Goal: Use online tool/utility: Use online tool/utility

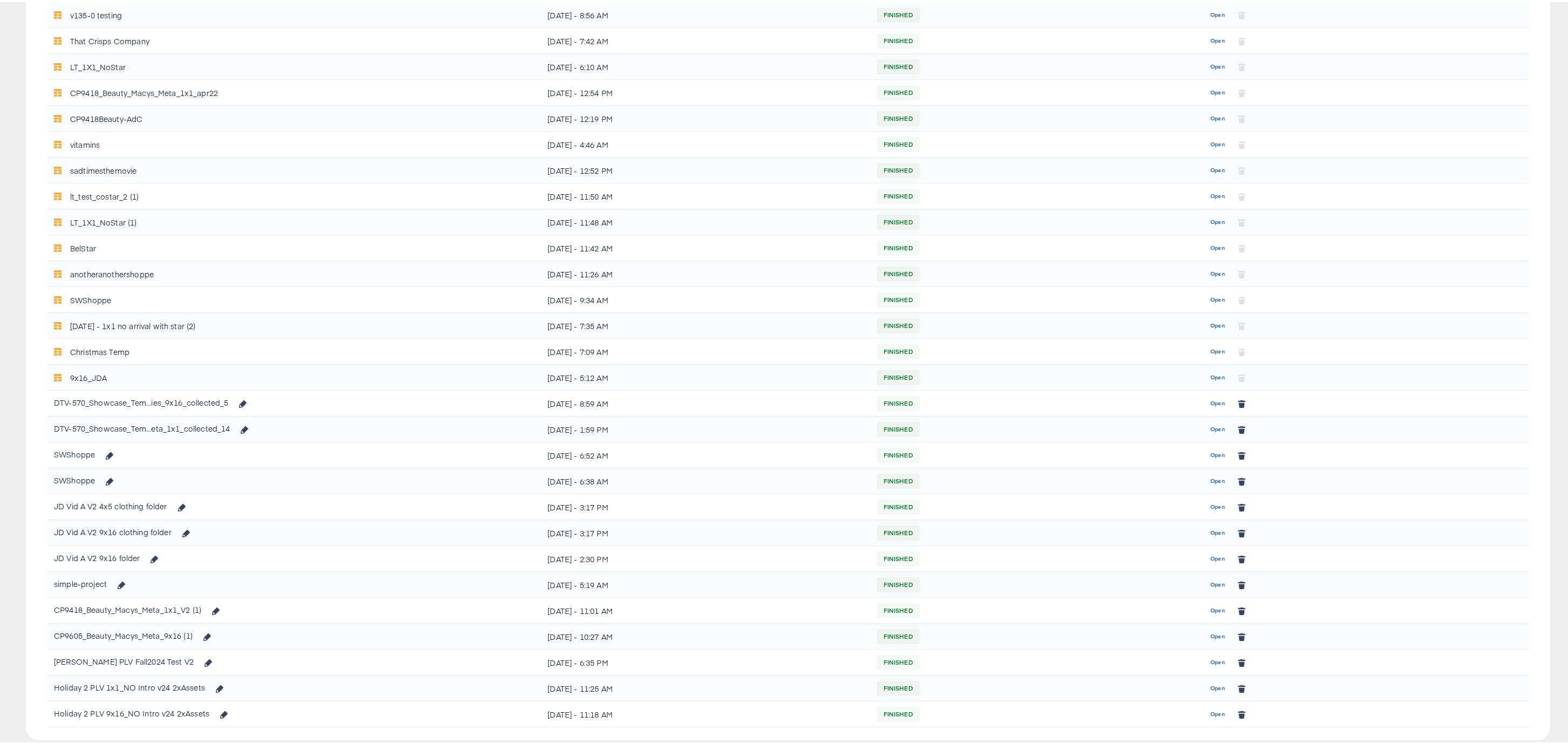
scroll to position [267, 0]
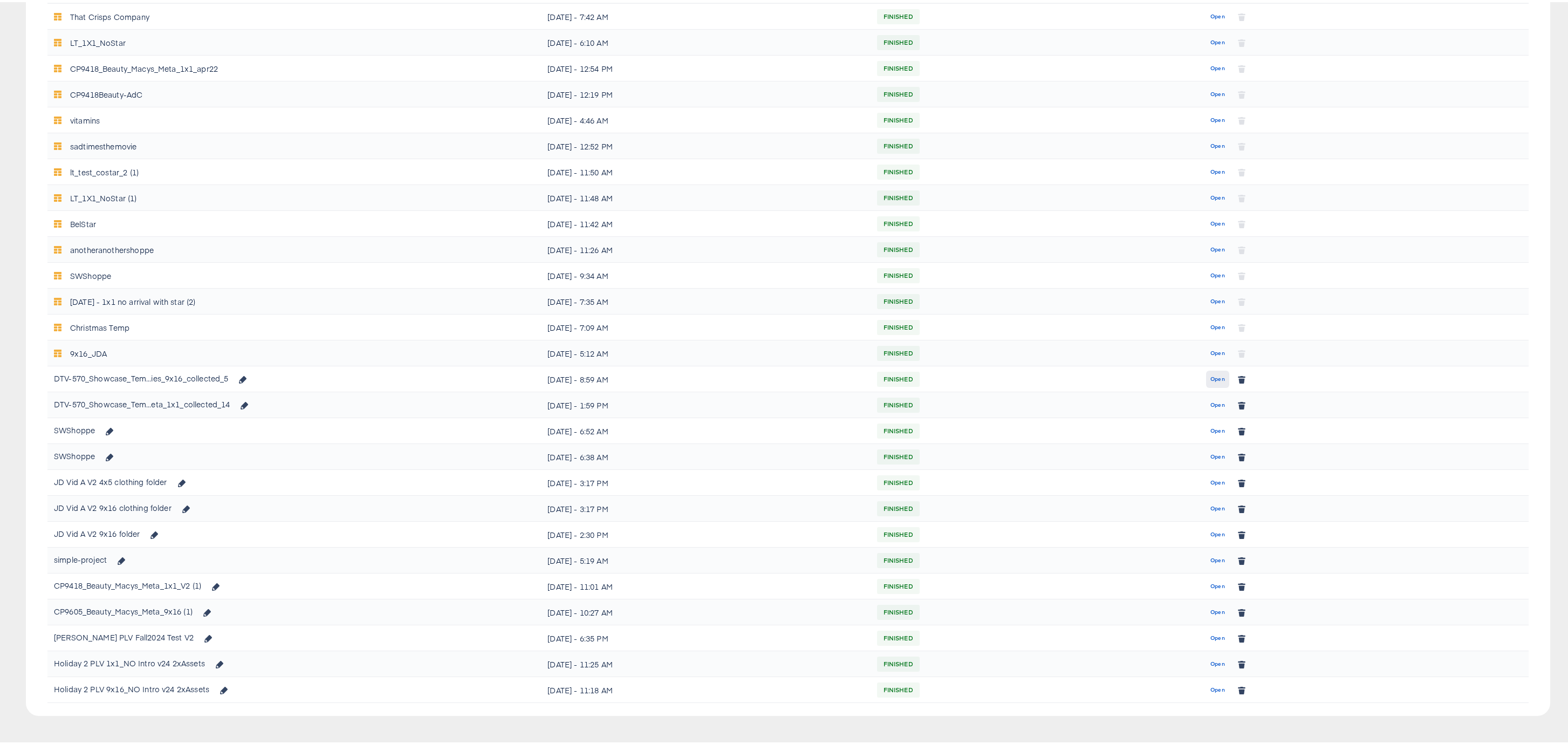
click at [1215, 378] on span "Open" at bounding box center [1217, 377] width 14 height 10
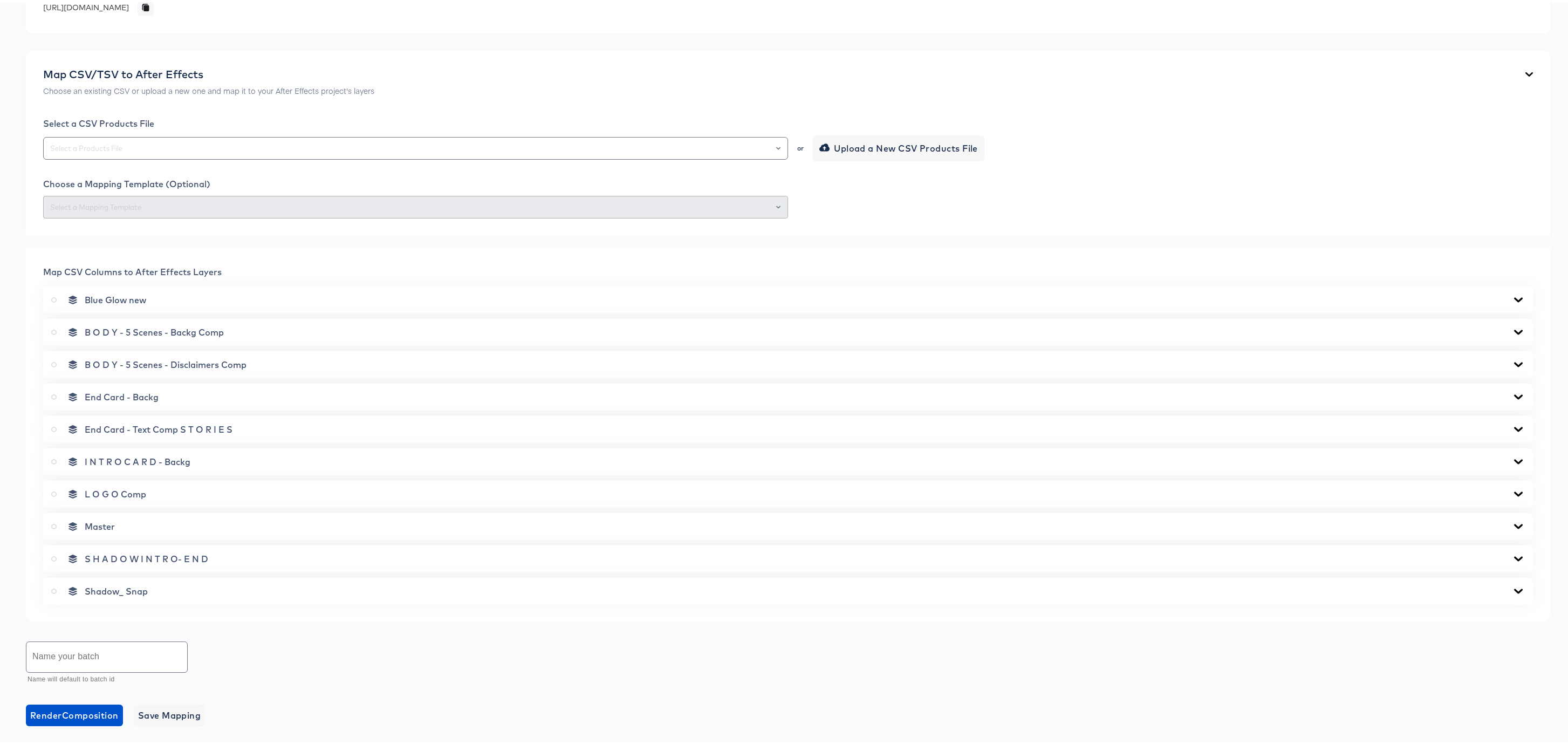
scroll to position [342, 0]
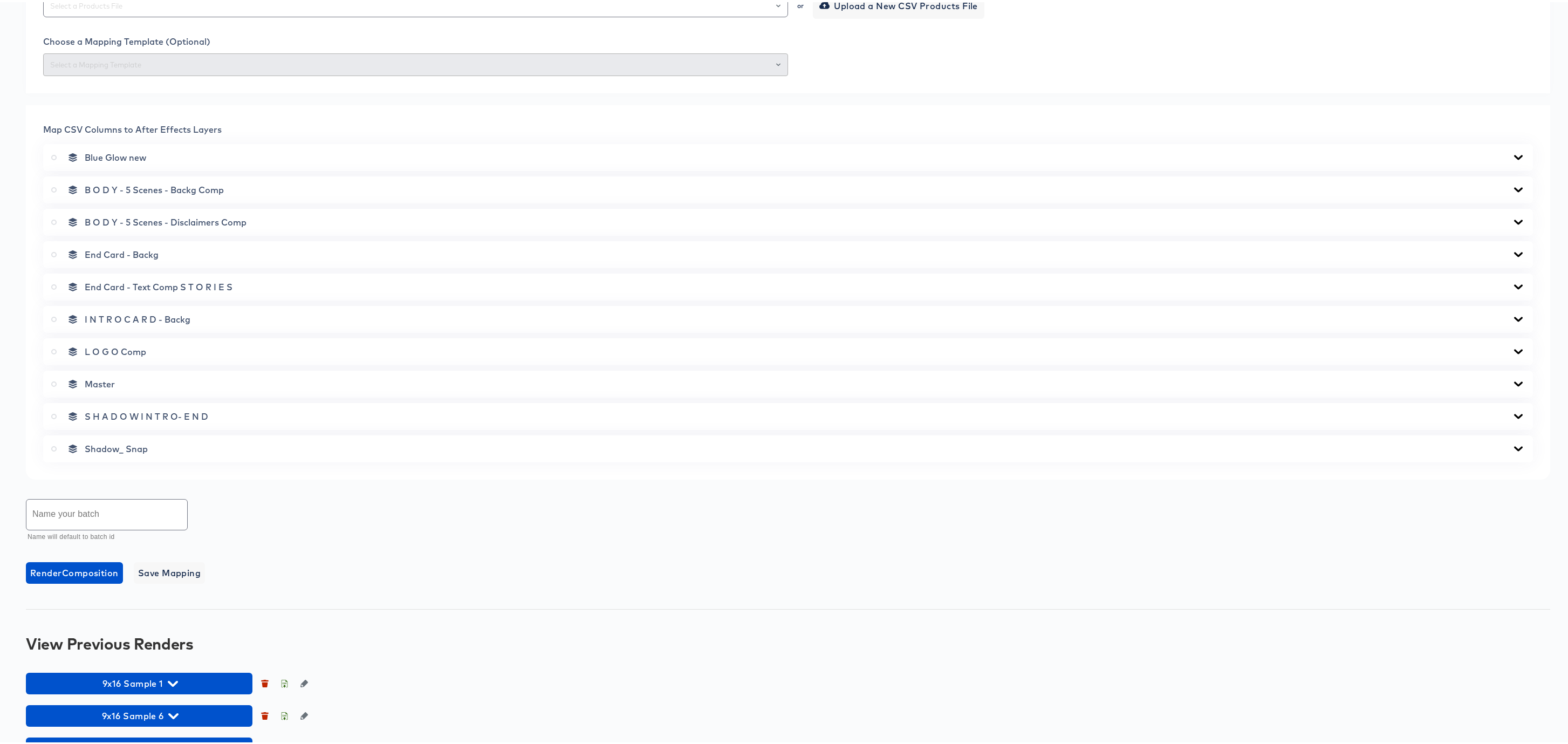
click at [1512, 380] on icon at bounding box center [1518, 382] width 13 height 9
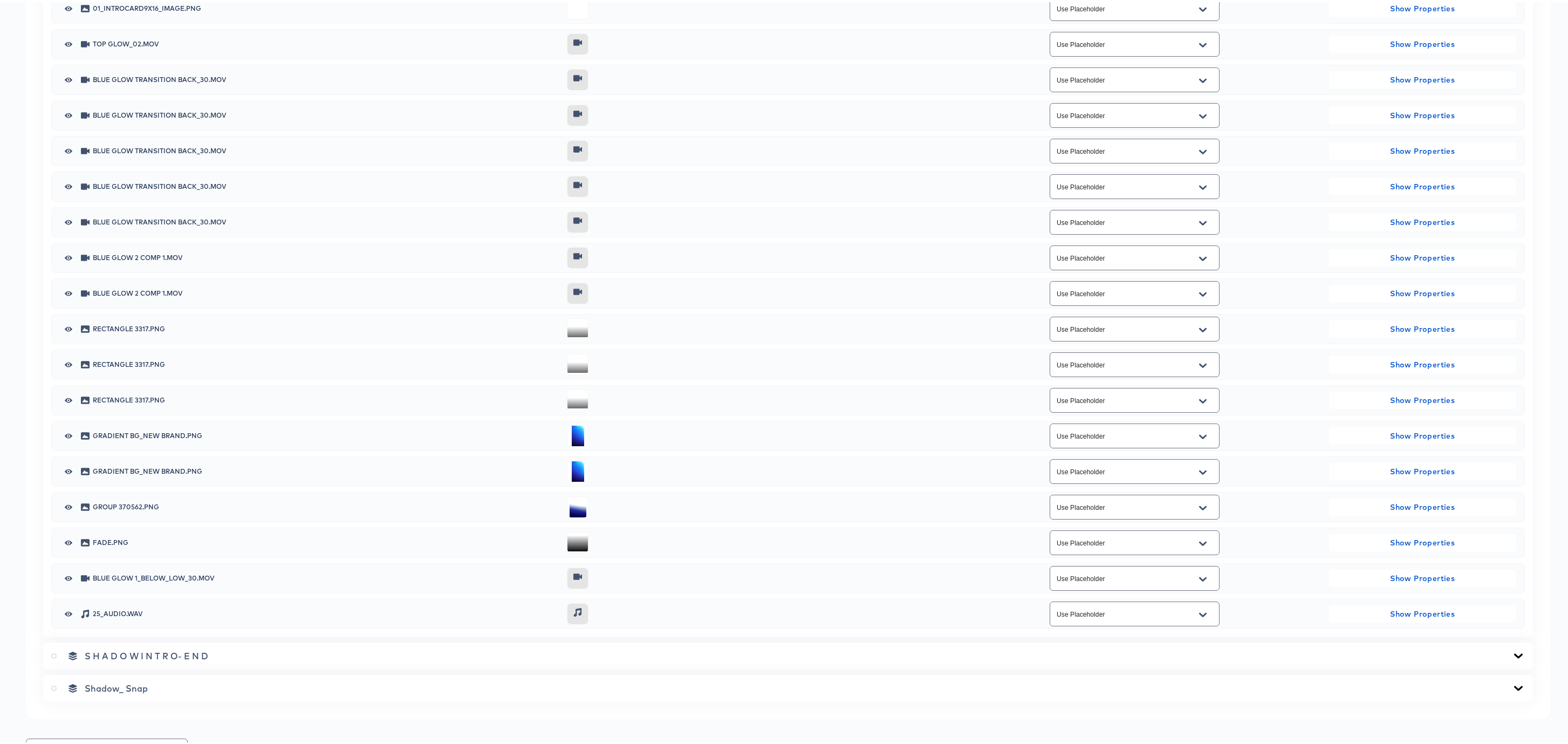
scroll to position [1403, 0]
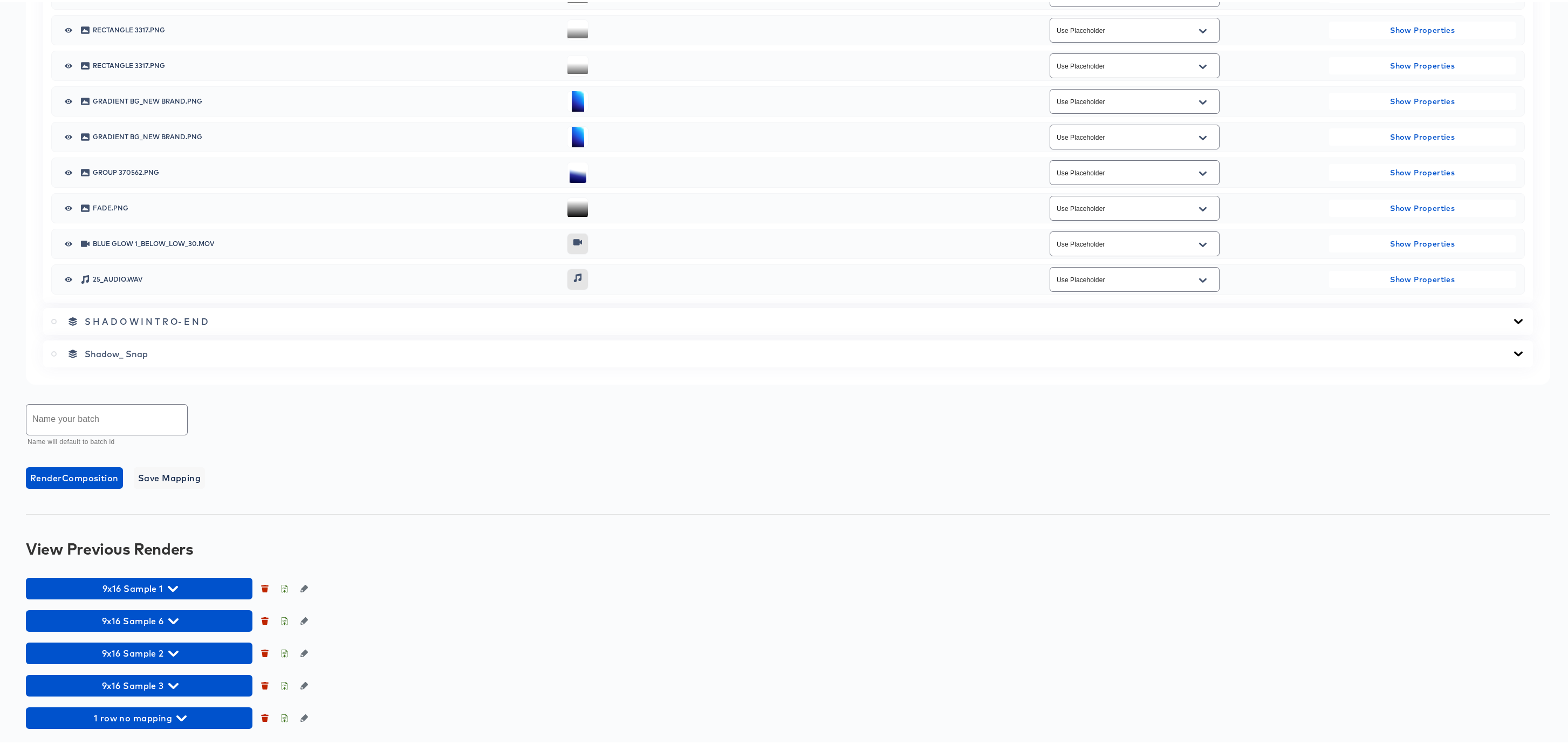
click at [1199, 281] on icon "Open" at bounding box center [1202, 278] width 8 height 9
click at [919, 273] on div at bounding box center [753, 276] width 373 height 21
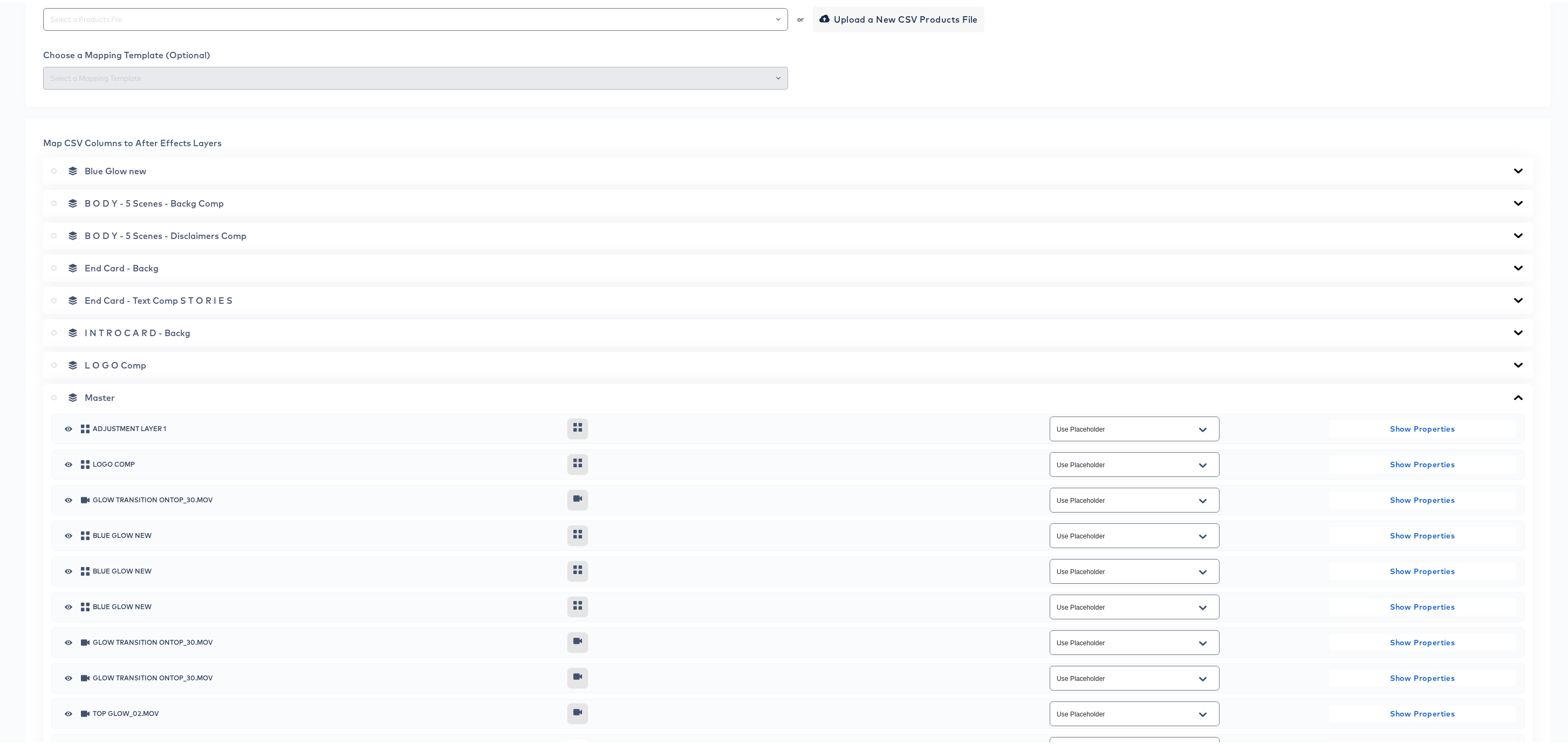
scroll to position [188, 0]
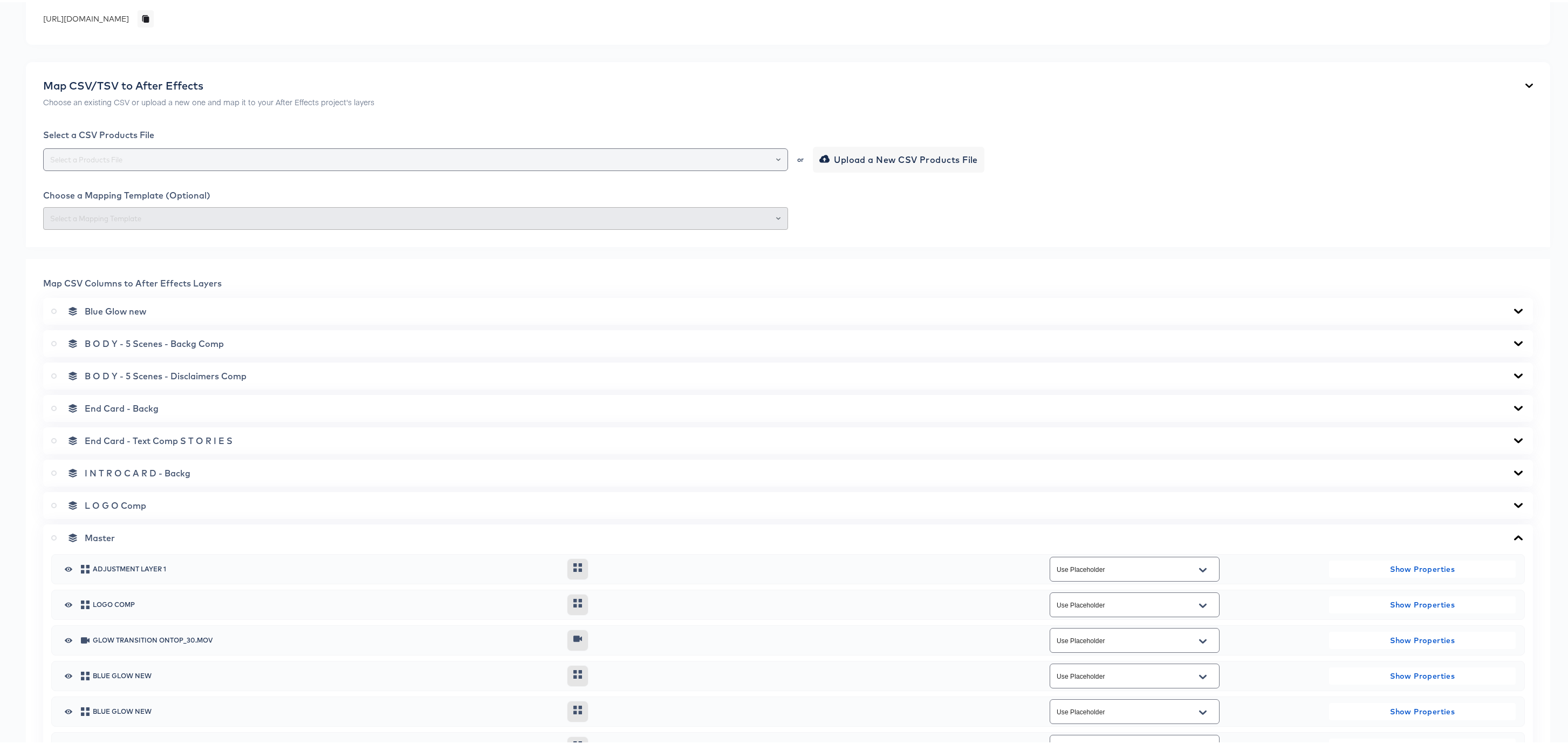
click at [776, 153] on button "Open" at bounding box center [778, 157] width 4 height 15
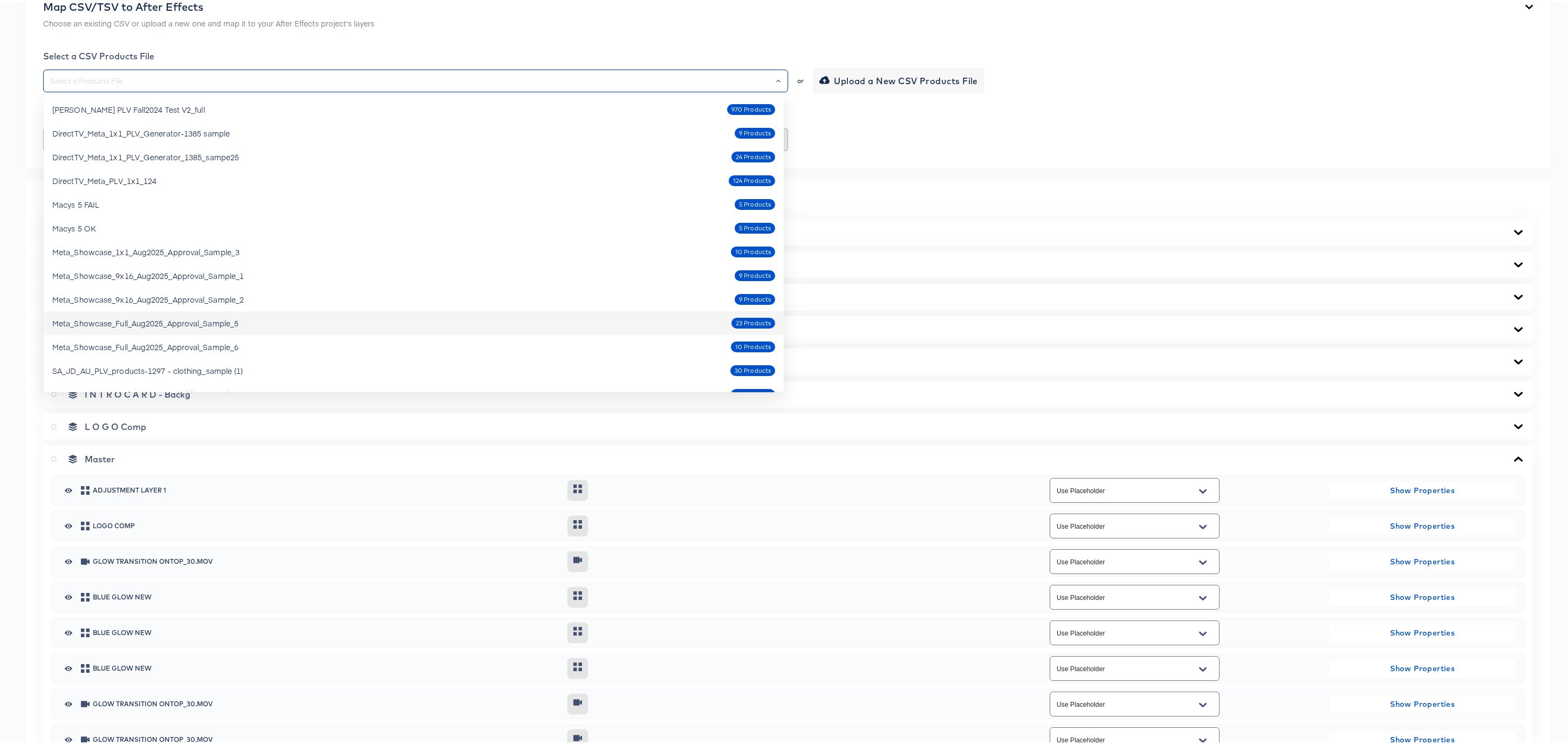
scroll to position [0, 0]
click at [111, 184] on div "DirectTV_Meta_PLV_1x1_124" at bounding box center [104, 179] width 104 height 11
type input "DirectTV_Meta_PLV_1x1_124"
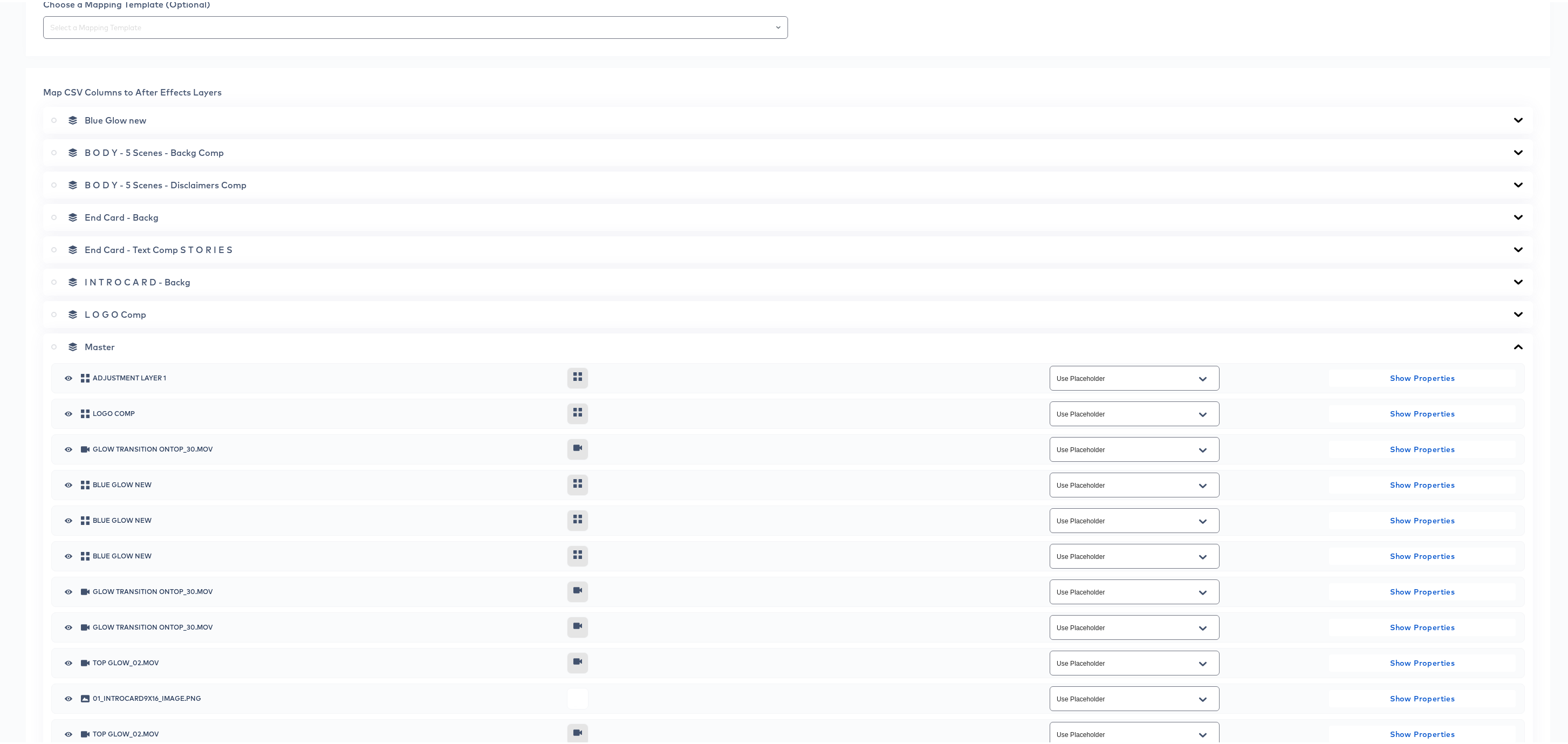
scroll to position [319, 0]
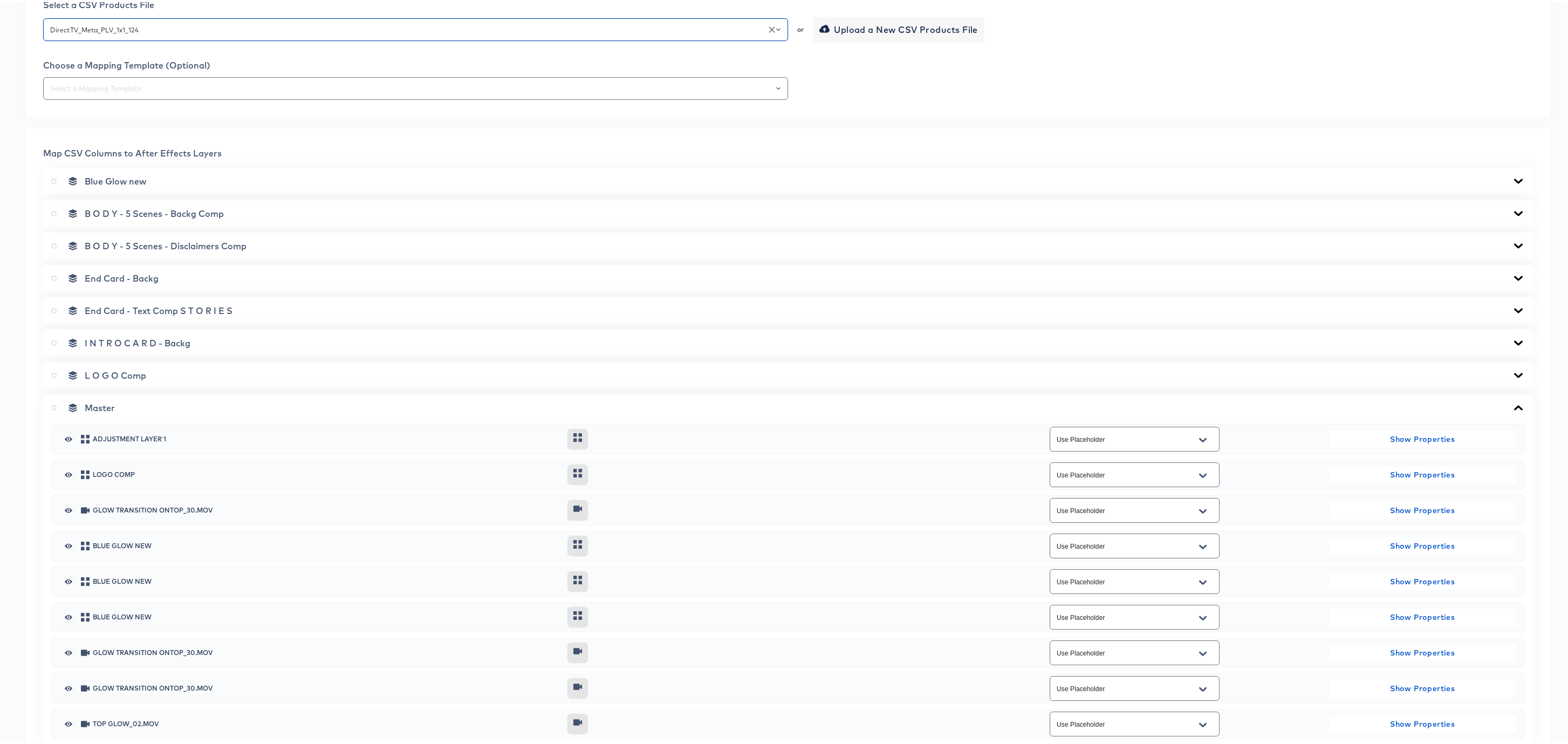
click at [1512, 407] on icon at bounding box center [1518, 405] width 13 height 9
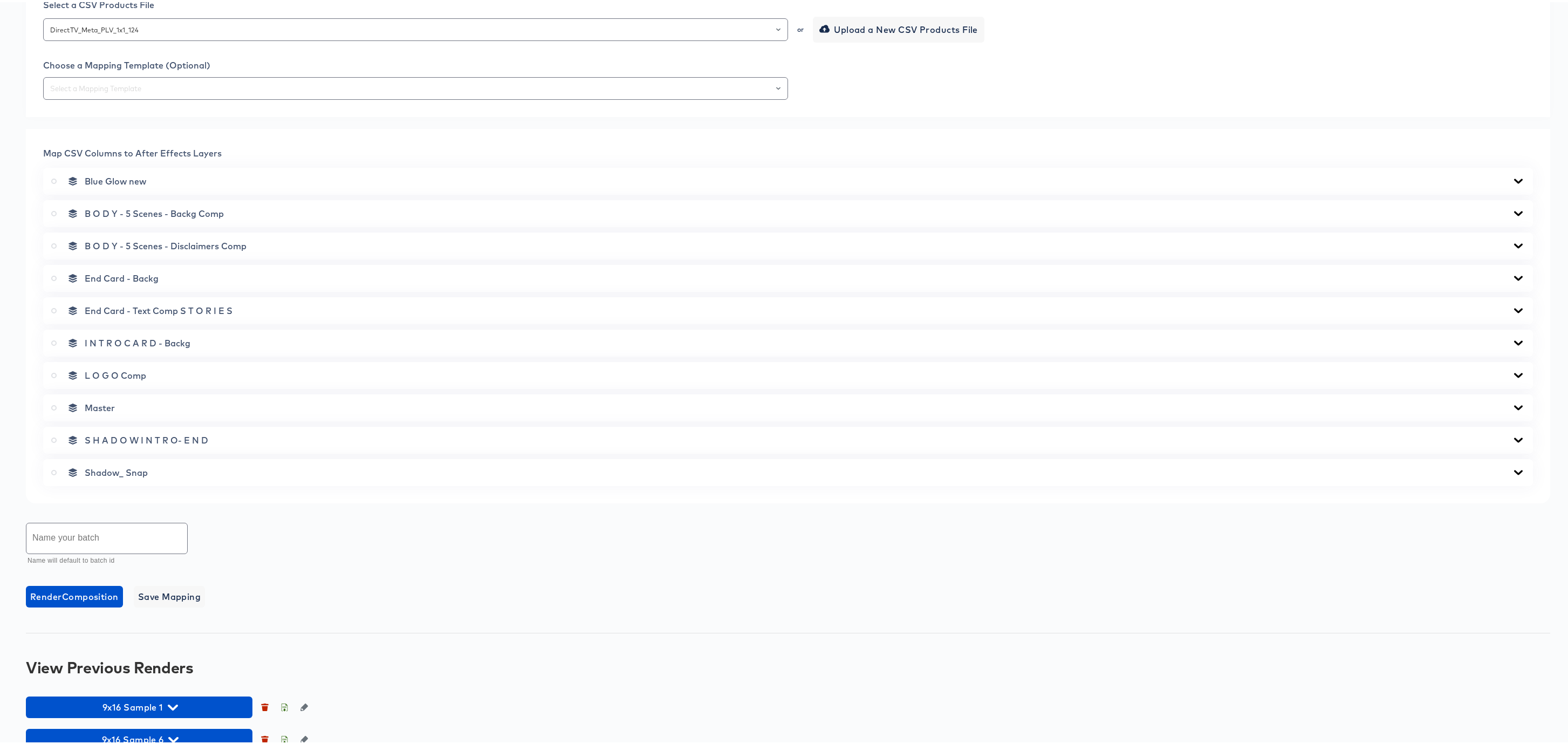
click at [1514, 211] on icon at bounding box center [1518, 211] width 9 height 5
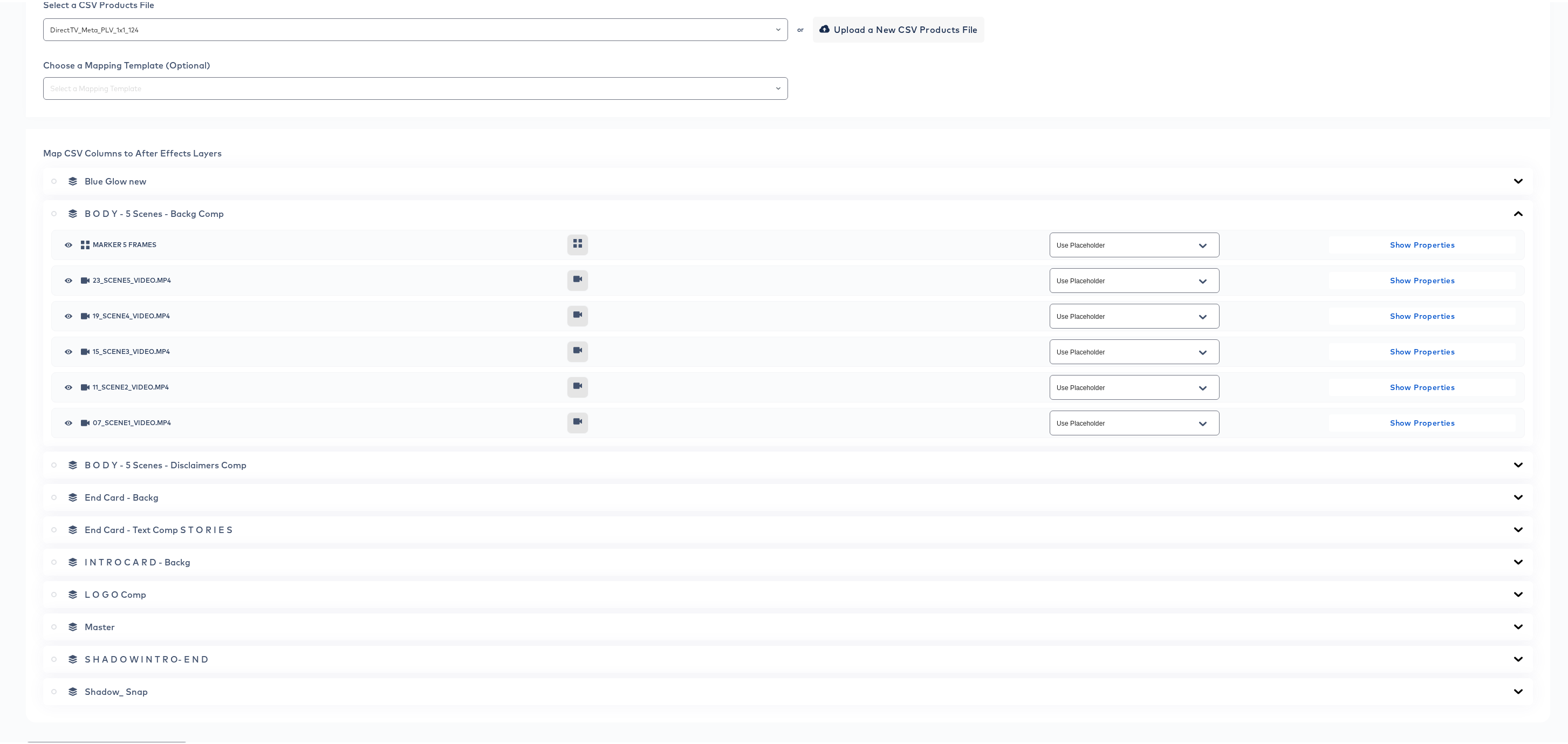
click at [1199, 278] on icon "Open" at bounding box center [1202, 279] width 8 height 4
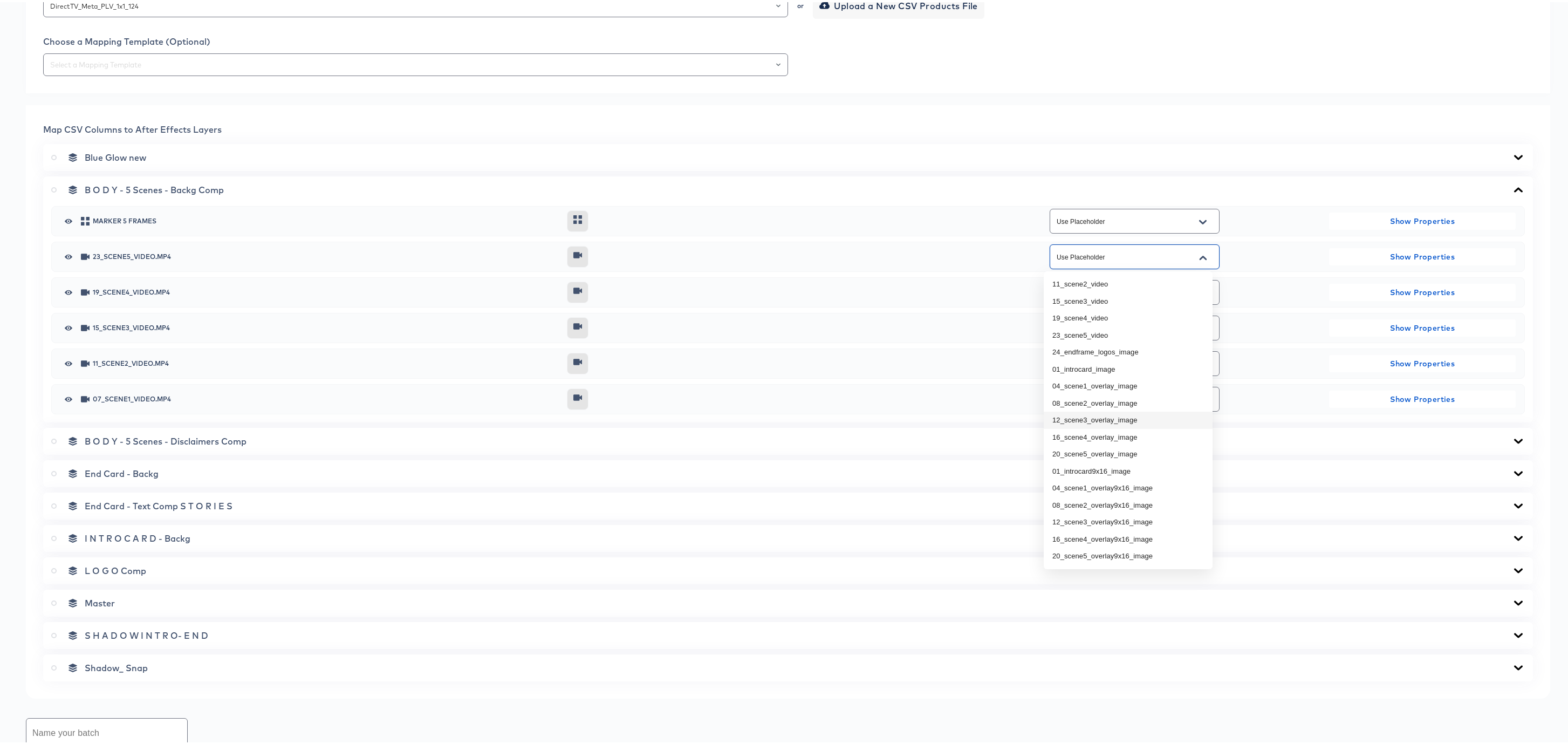
scroll to position [393, 0]
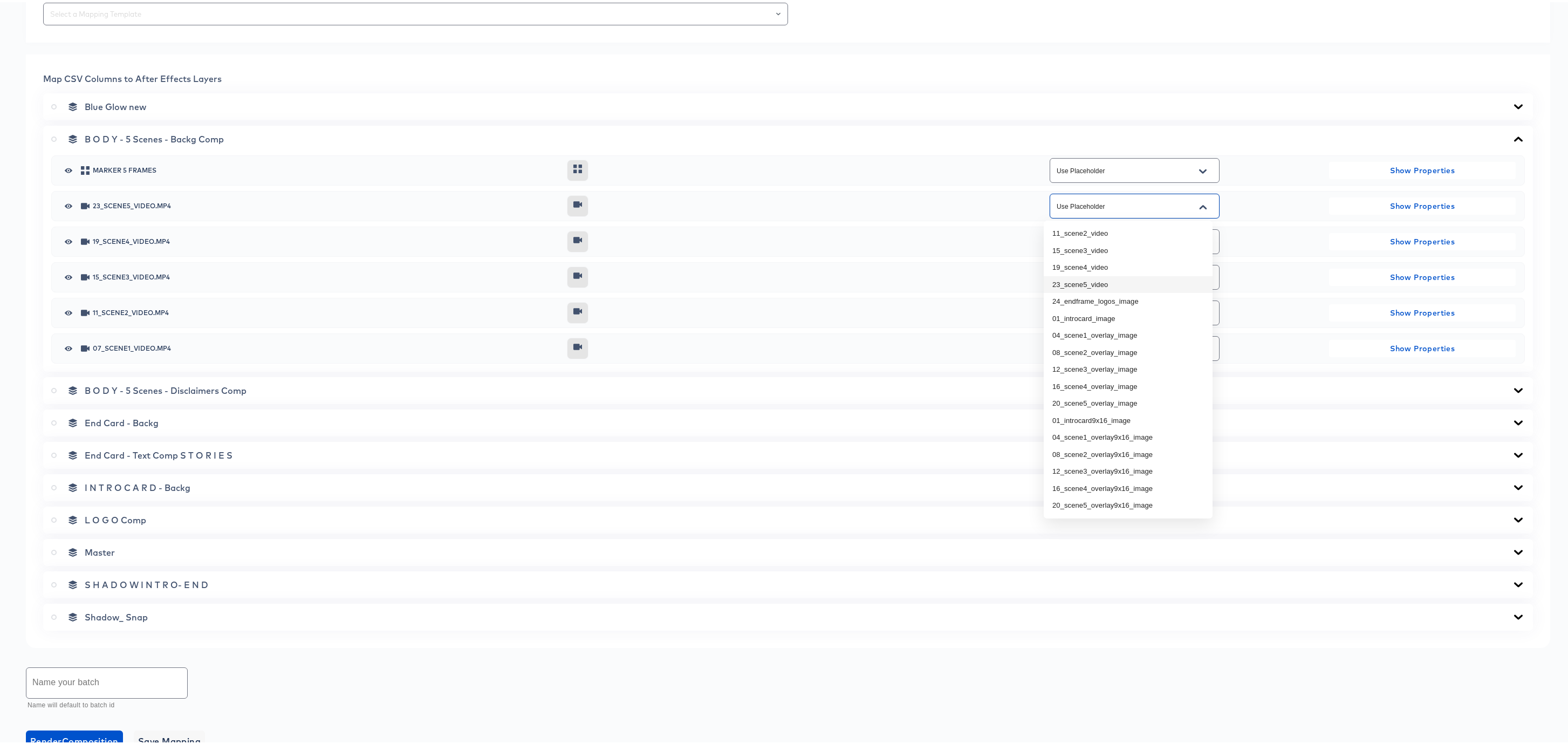
click at [1087, 278] on li "23_scene5_video" at bounding box center [1128, 282] width 168 height 17
type input "23_scene5_video"
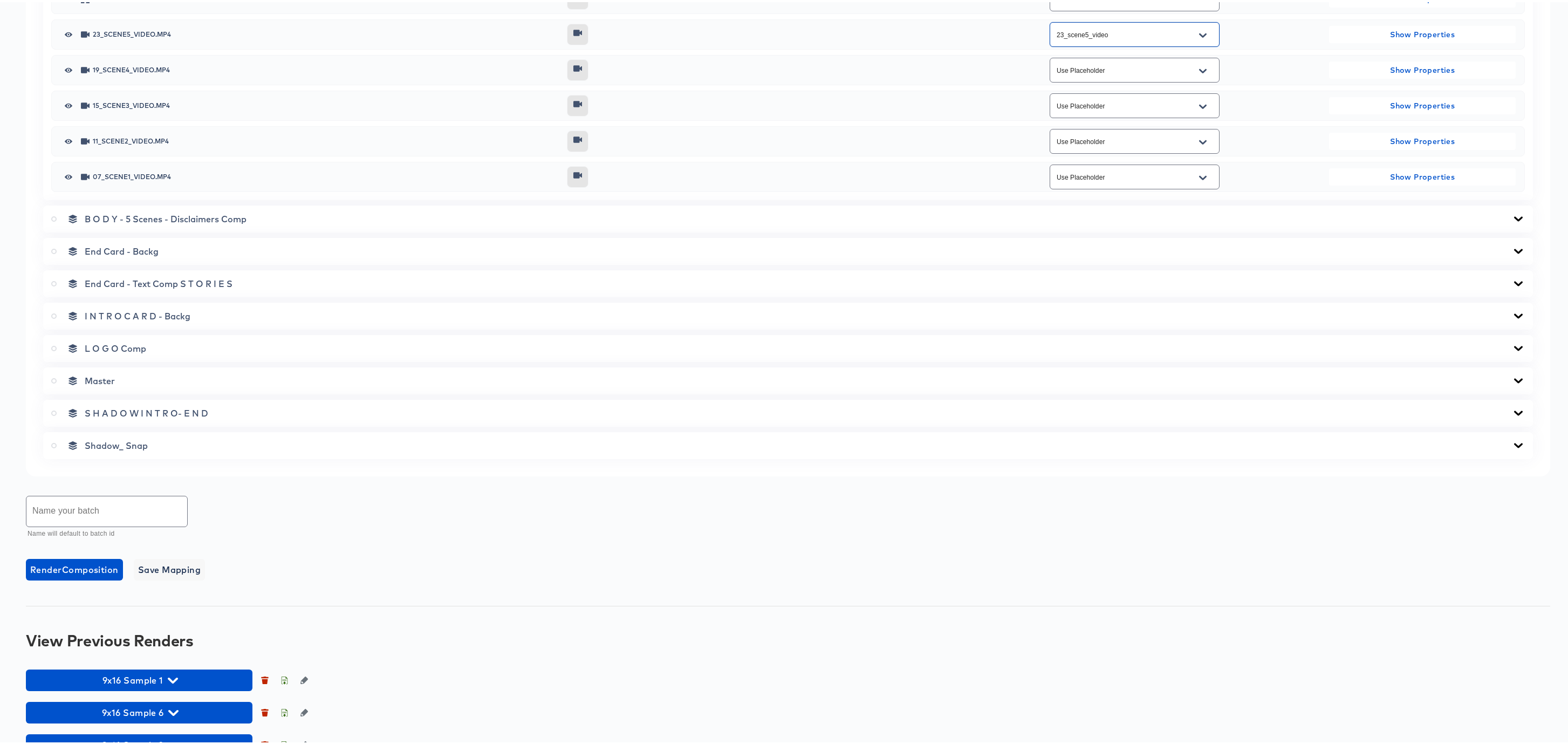
scroll to position [656, 0]
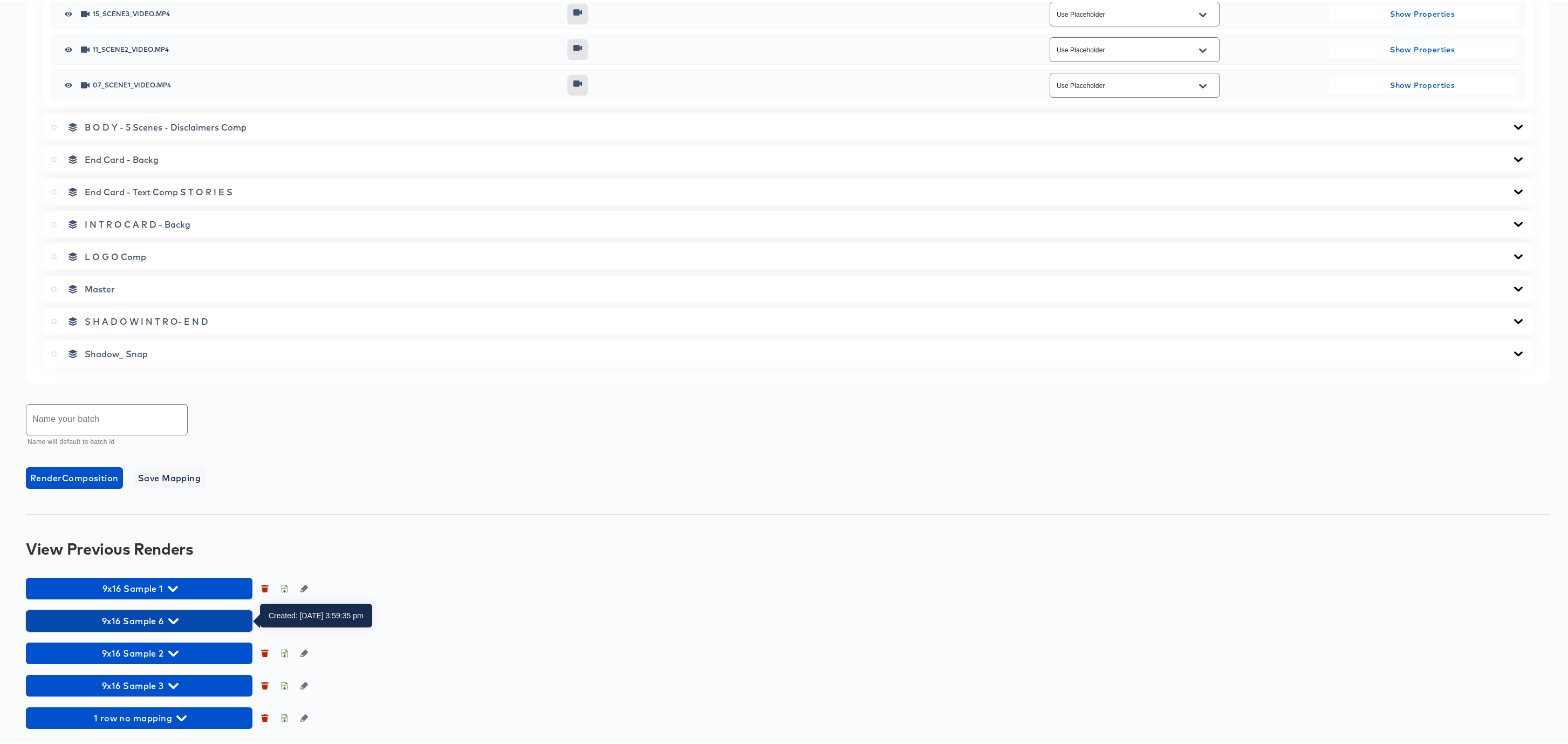
click at [172, 617] on icon "button" at bounding box center [173, 619] width 10 height 10
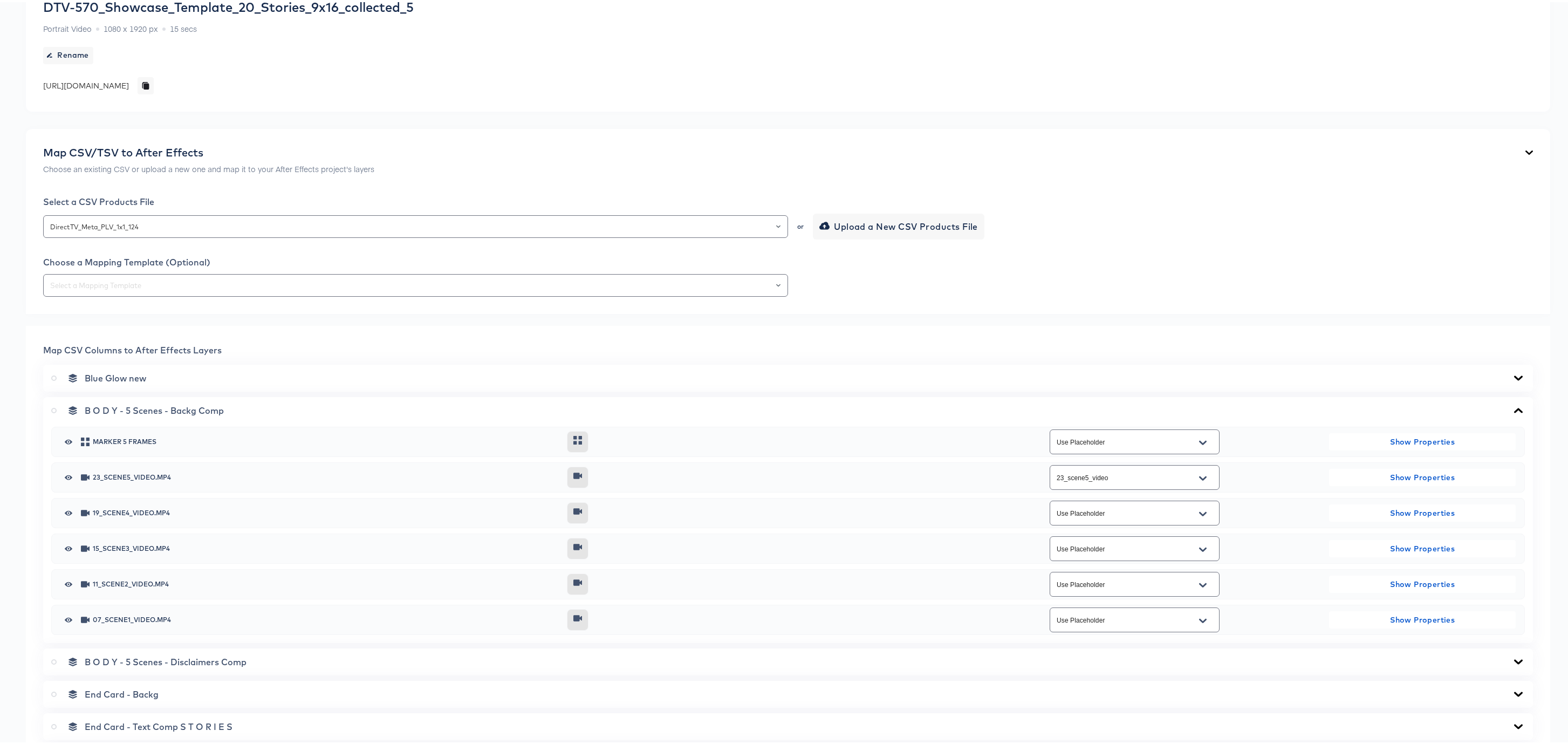
scroll to position [98, 0]
